Goal: Use online tool/utility

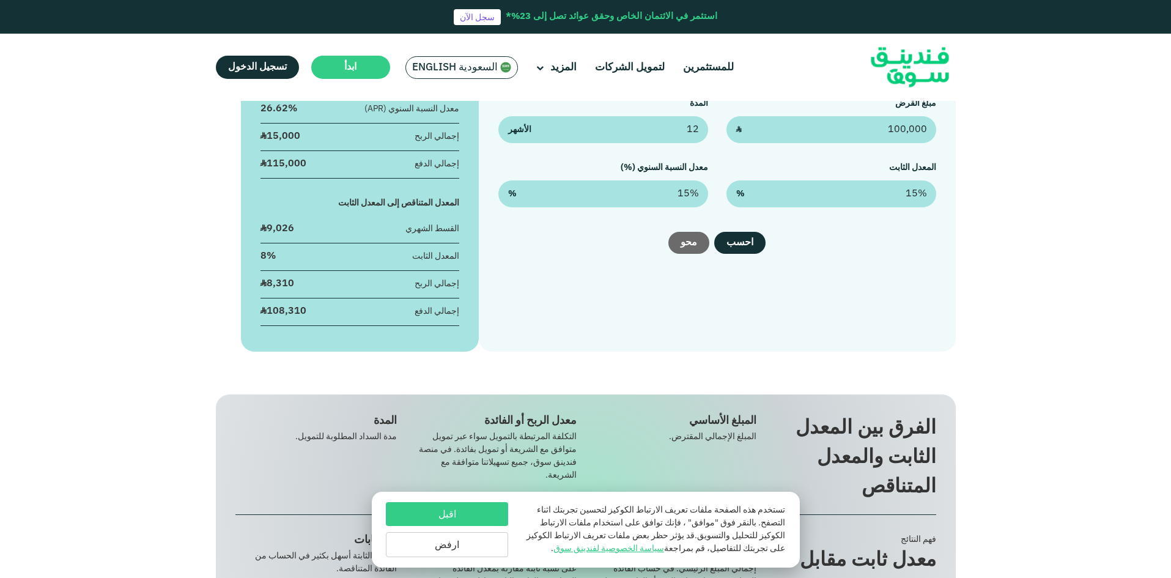
scroll to position [61, 0]
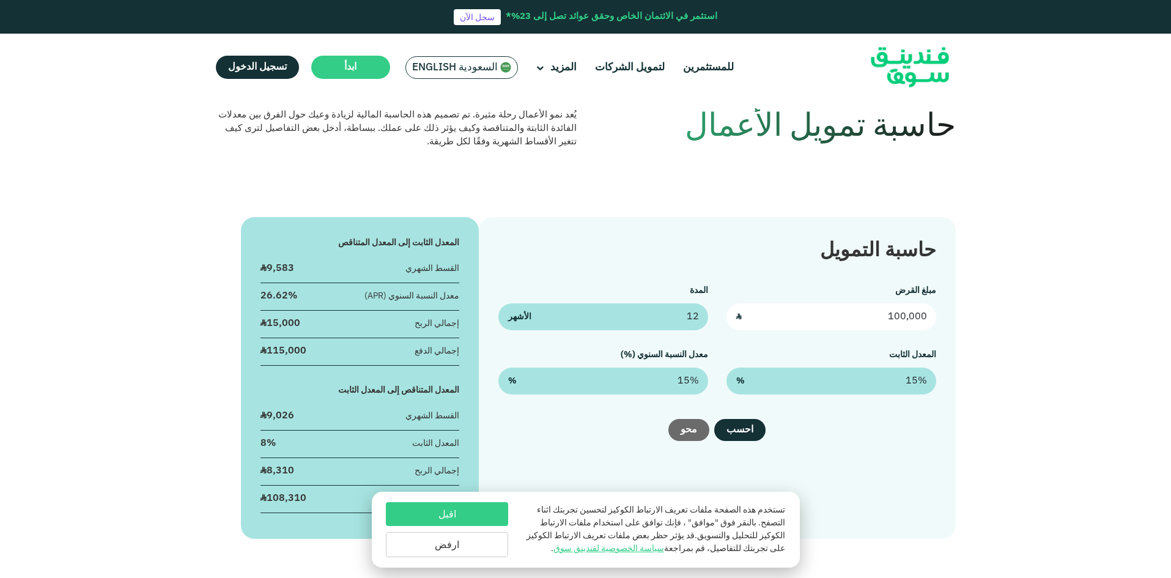
drag, startPoint x: 877, startPoint y: 322, endPoint x: 930, endPoint y: 321, distance: 52.6
click at [930, 321] on input "100,000" at bounding box center [831, 316] width 210 height 27
type input "781,924"
click at [1036, 290] on div "حاسبة التمويل مبلغ القرض 781,924 ʢ المدة 12 الأشهر المعدل الثابت 15% % معدل الن…" at bounding box center [585, 378] width 1171 height 322
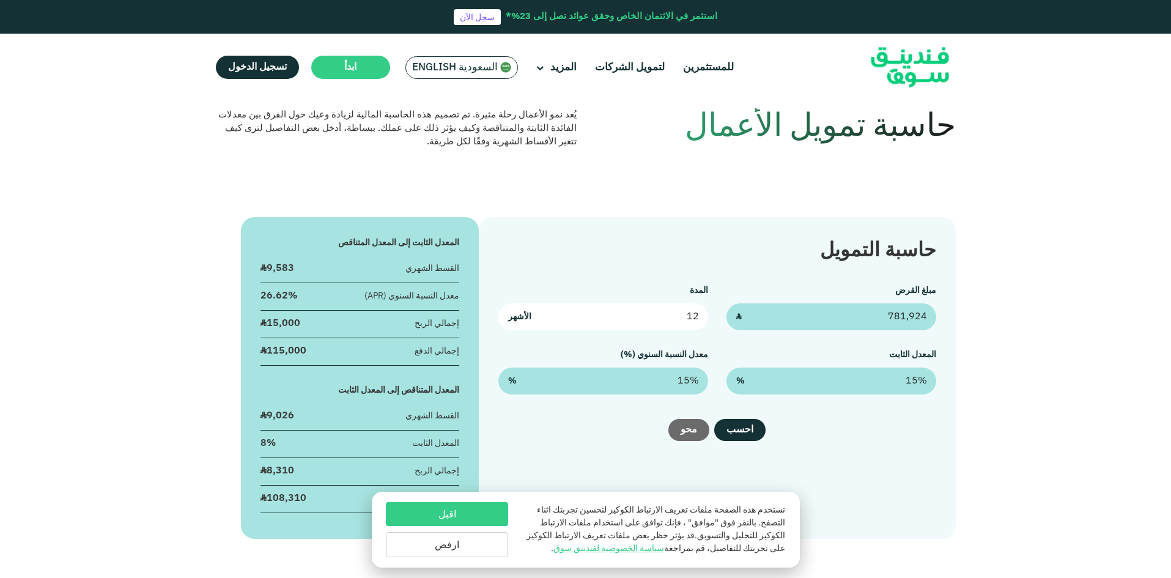
click at [673, 316] on input "12" at bounding box center [603, 316] width 210 height 27
drag, startPoint x: 674, startPoint y: 316, endPoint x: 703, endPoint y: 316, distance: 28.1
click at [703, 316] on input "12" at bounding box center [603, 316] width 210 height 27
type input "24"
click at [1011, 256] on div "حاسبة التمويل مبلغ القرض 781,924 ʢ المدة 24 الأشهر المعدل الثابت 15% % معدل الن…" at bounding box center [585, 378] width 1171 height 322
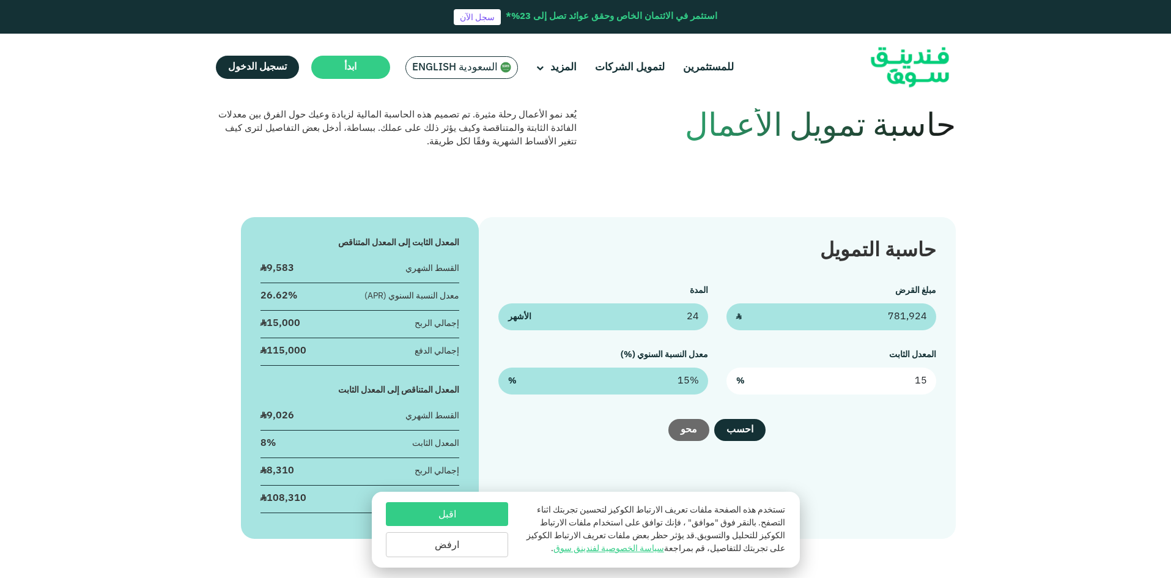
drag, startPoint x: 902, startPoint y: 383, endPoint x: 929, endPoint y: 383, distance: 27.5
click at [929, 383] on input "15" at bounding box center [831, 380] width 210 height 27
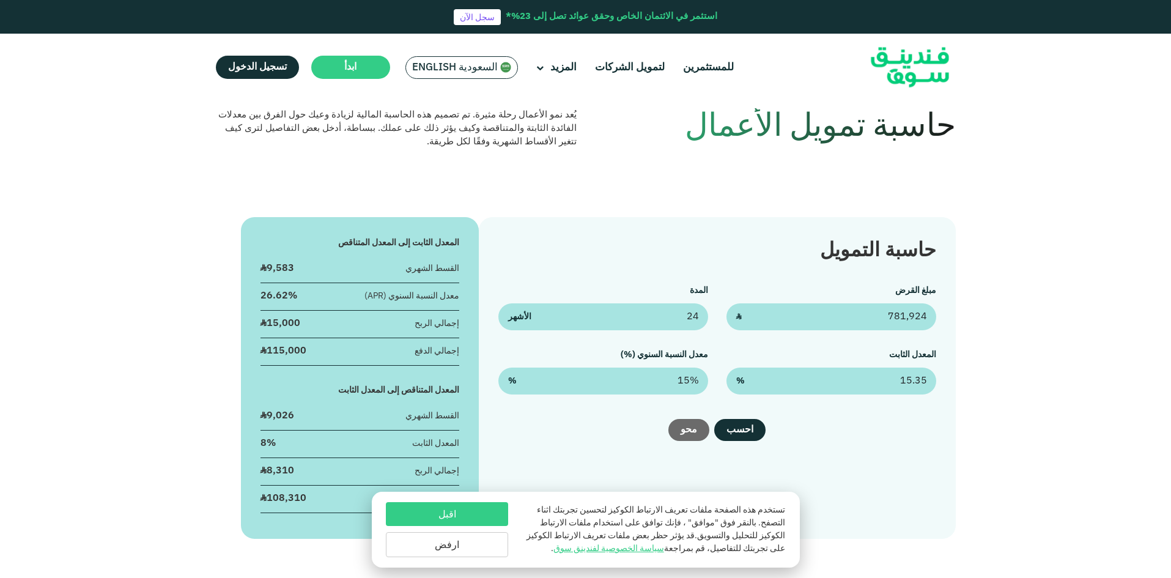
type input "15.35%"
drag, startPoint x: 1113, startPoint y: 342, endPoint x: 1093, endPoint y: 339, distance: 19.7
click at [1112, 342] on div "حاسبة التمويل مبلغ القرض 781,924 ʢ المدة 24 الأشهر المعدل الثابت 15.35% % معدل …" at bounding box center [585, 378] width 1171 height 322
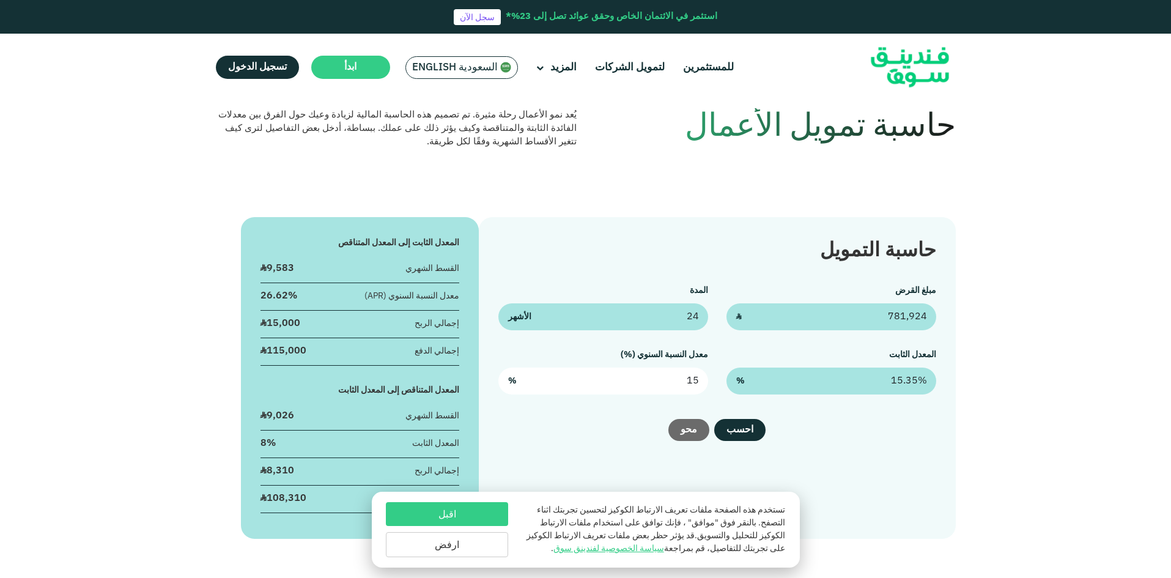
drag, startPoint x: 667, startPoint y: 385, endPoint x: 703, endPoint y: 385, distance: 35.5
click at [703, 385] on input "15" at bounding box center [603, 380] width 210 height 27
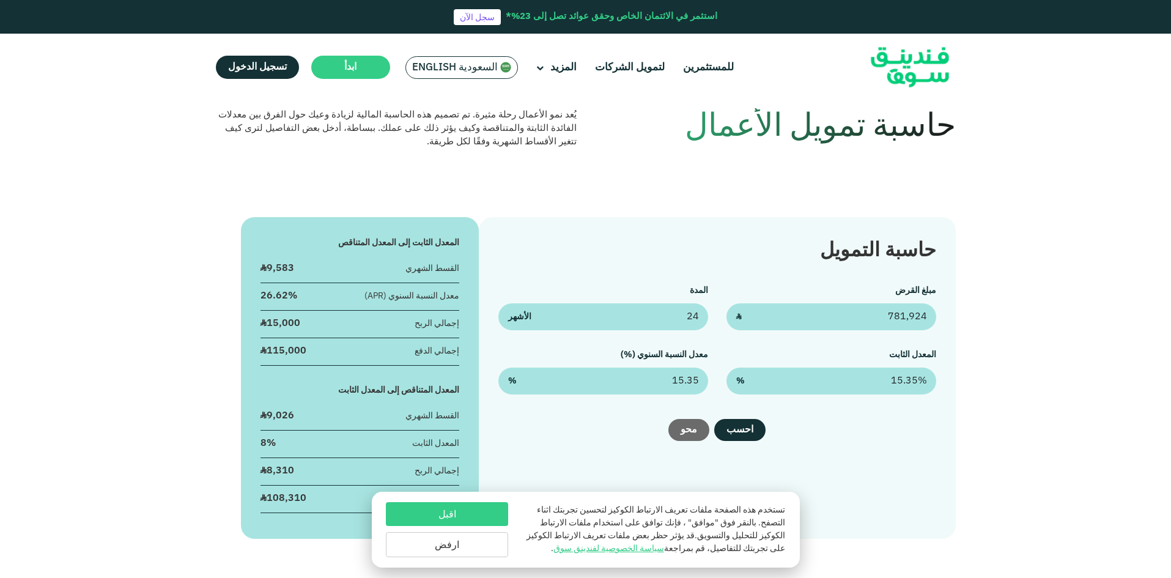
type input "15.35%"
click at [1054, 289] on div "حاسبة التمويل مبلغ القرض 781,924 ʢ المدة 24 الأشهر المعدل الثابت 15.35% % معدل …" at bounding box center [585, 378] width 1171 height 322
click at [748, 435] on button "احسب" at bounding box center [739, 430] width 51 height 22
drag, startPoint x: 875, startPoint y: 316, endPoint x: 925, endPoint y: 318, distance: 50.2
click at [925, 318] on input "781,924" at bounding box center [831, 316] width 210 height 27
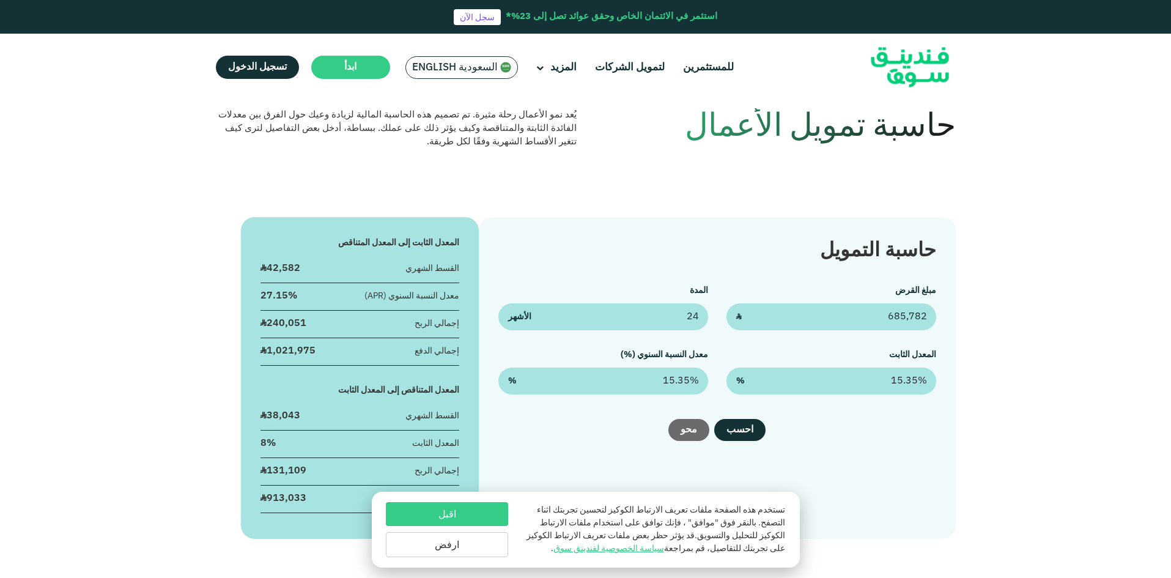
click at [1040, 312] on div "حاسبة التمويل مبلغ القرض 685,782 ʢ المدة 24 الأشهر المعدل الثابت 15.35% % معدل …" at bounding box center [585, 378] width 1171 height 322
click at [871, 324] on input "685,782" at bounding box center [831, 316] width 210 height 27
click at [926, 316] on input "685,782" at bounding box center [831, 316] width 210 height 27
drag, startPoint x: 863, startPoint y: 316, endPoint x: 946, endPoint y: 312, distance: 82.7
click at [946, 312] on div "حاسبة التمويل مبلغ القرض 68,578,263 ʢ المدة 24 الأشهر المعدل الثابت 15.35% % مع…" at bounding box center [717, 378] width 476 height 322
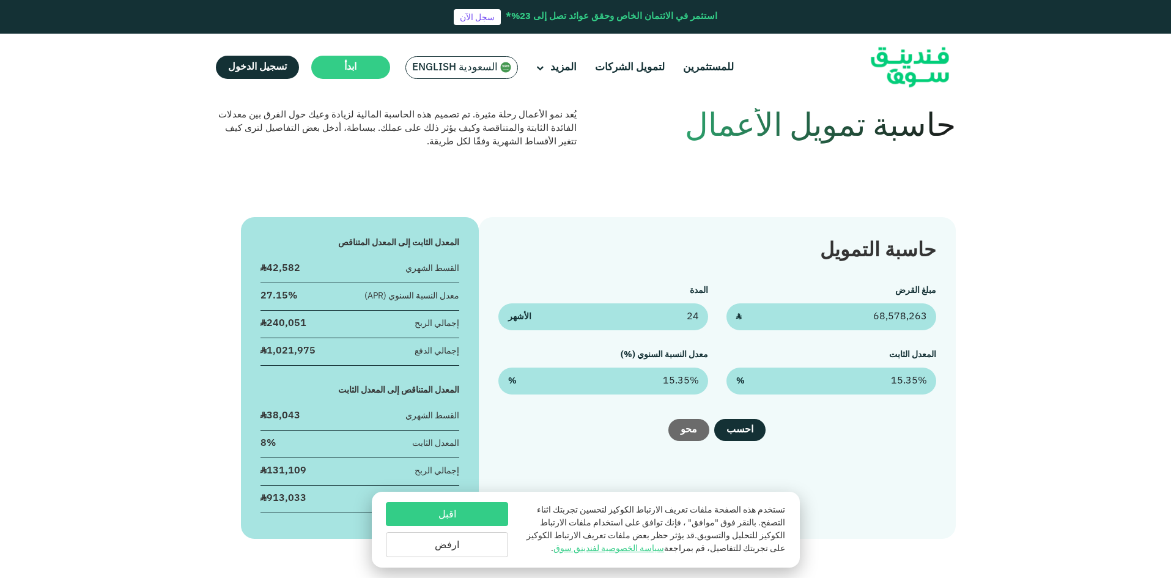
click at [1017, 278] on div "حاسبة التمويل مبلغ القرض 68,578,263 ʢ المدة 24 الأشهر المعدل الثابت 15.35% % مع…" at bounding box center [585, 378] width 1171 height 322
drag, startPoint x: 866, startPoint y: 320, endPoint x: 944, endPoint y: 317, distance: 77.7
click at [944, 317] on div "حاسبة التمويل مبلغ القرض 68,578,263 ʢ المدة 24 الأشهر المعدل الثابت 15.35% % مع…" at bounding box center [717, 378] width 476 height 322
type input "685,782"
click at [1056, 350] on div "حاسبة التمويل مبلغ القرض 685,782 ʢ المدة 24 الأشهر المعدل الثابت 15.35% % معدل …" at bounding box center [585, 378] width 1171 height 322
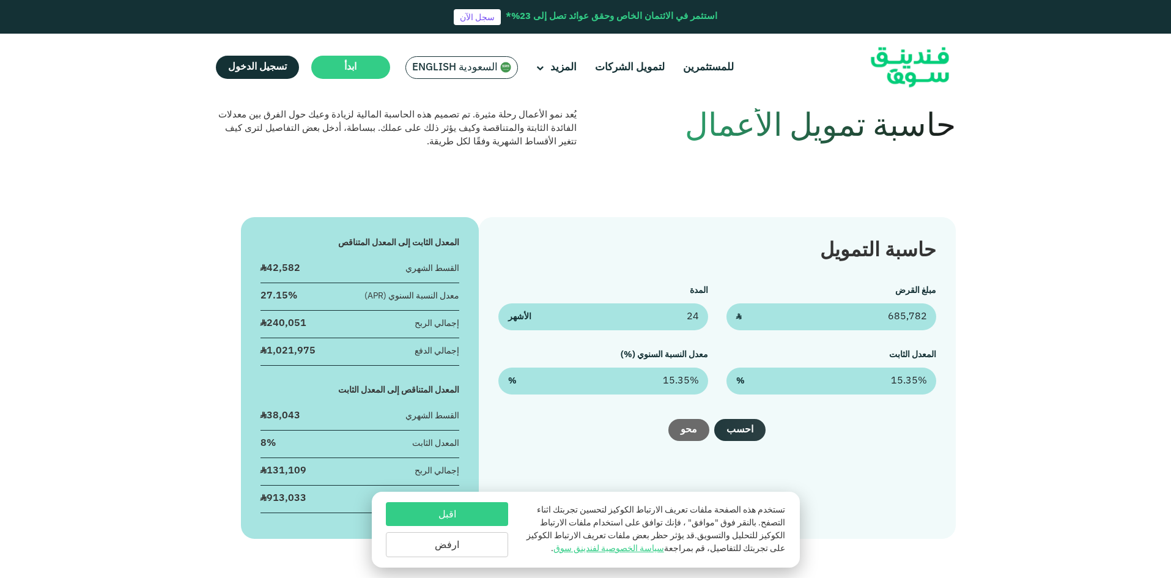
click at [751, 435] on button "احسب" at bounding box center [739, 430] width 51 height 22
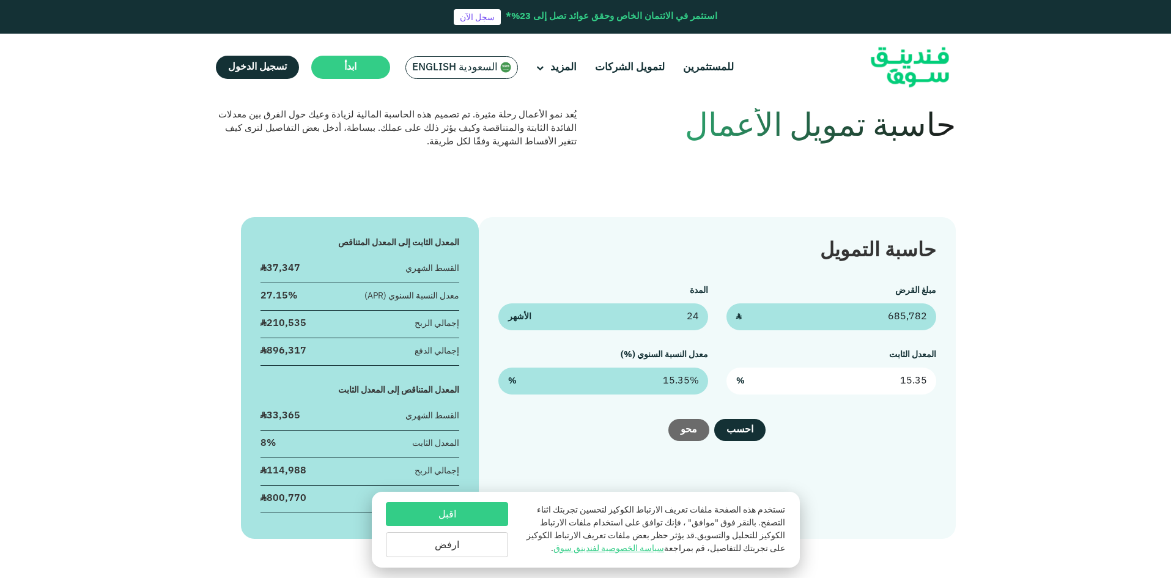
drag, startPoint x: 876, startPoint y: 386, endPoint x: 937, endPoint y: 384, distance: 61.2
click at [937, 384] on div "حاسبة التمويل مبلغ القرض 685,782 ʢ المدة 24 الأشهر المعدل الثابت 15.35 % معدل ا…" at bounding box center [717, 378] width 476 height 322
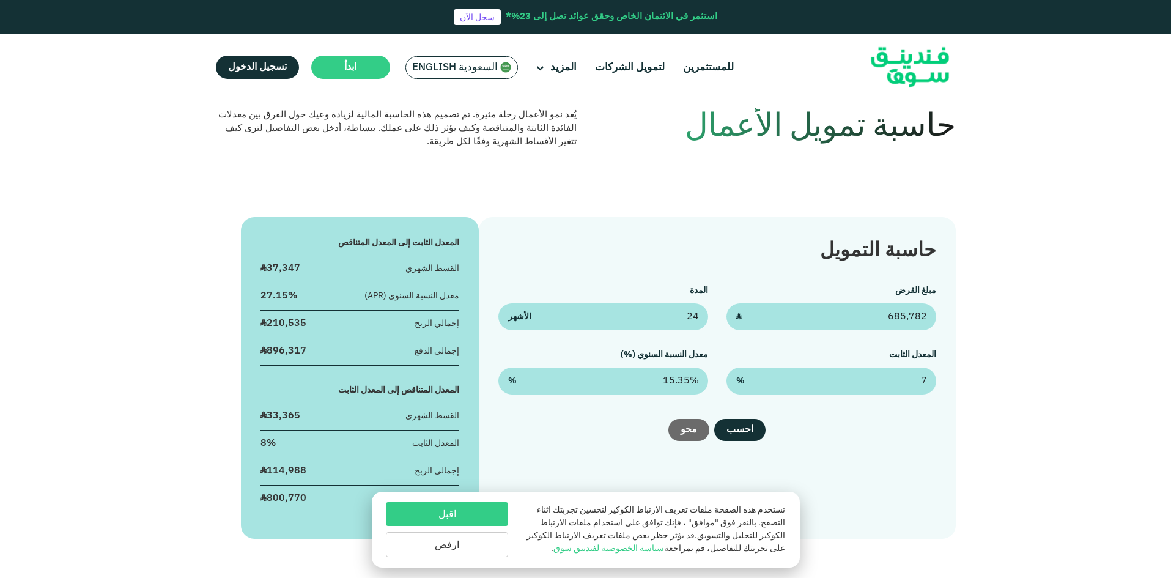
type input "7%"
click at [1087, 315] on div "حاسبة التمويل مبلغ القرض 685,782 ʢ المدة 24 الأشهر المعدل الثابت 7% % معدل النس…" at bounding box center [585, 378] width 1171 height 322
click at [745, 432] on button "احسب" at bounding box center [739, 430] width 51 height 22
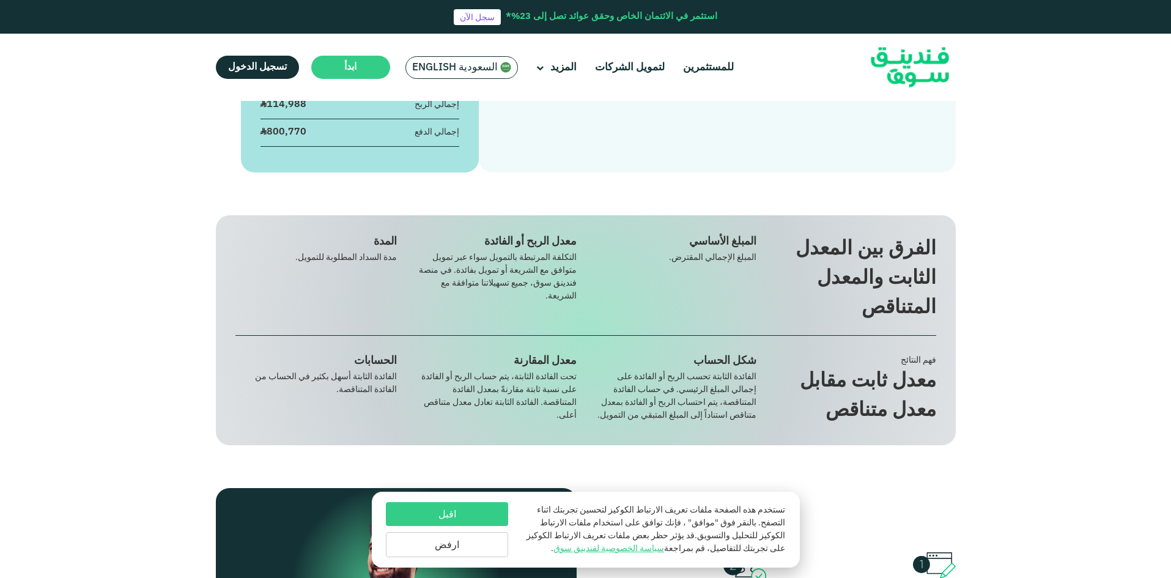
scroll to position [428, 0]
click at [463, 516] on button "اقبل" at bounding box center [447, 514] width 122 height 24
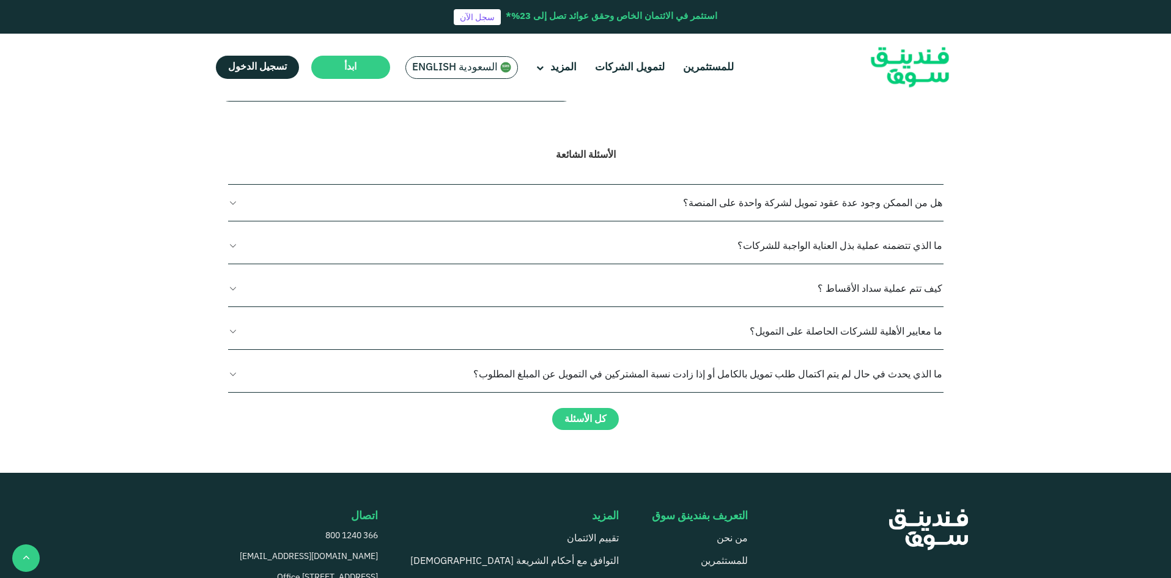
scroll to position [1345, 0]
